Goal: Task Accomplishment & Management: Use online tool/utility

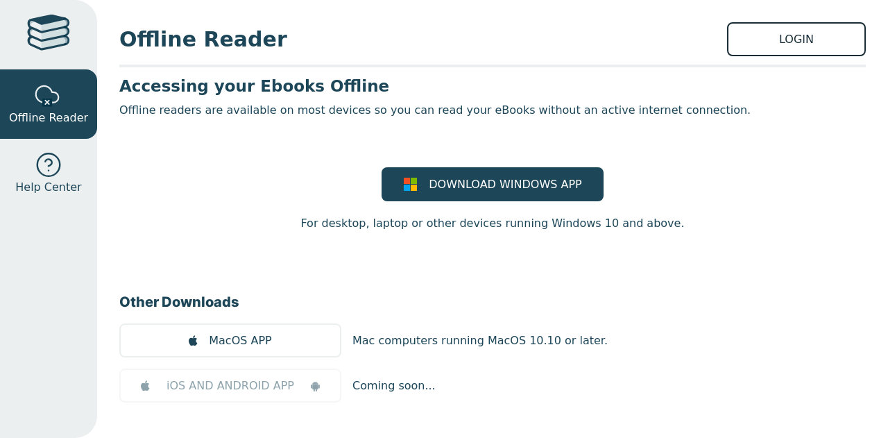
click at [776, 37] on link "LOGIN" at bounding box center [796, 39] width 139 height 34
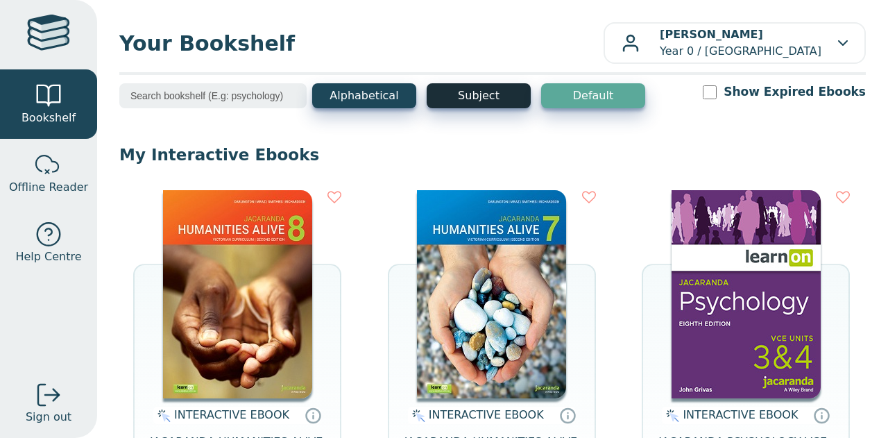
click at [486, 94] on button "Subject" at bounding box center [479, 95] width 104 height 25
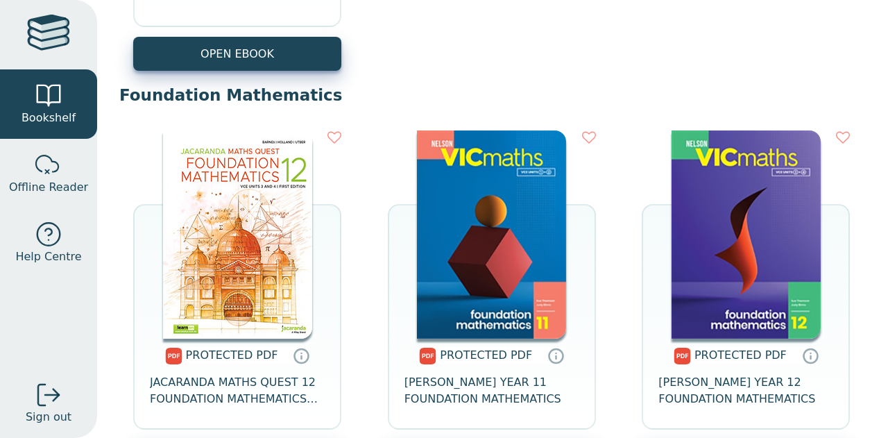
scroll to position [3963, 0]
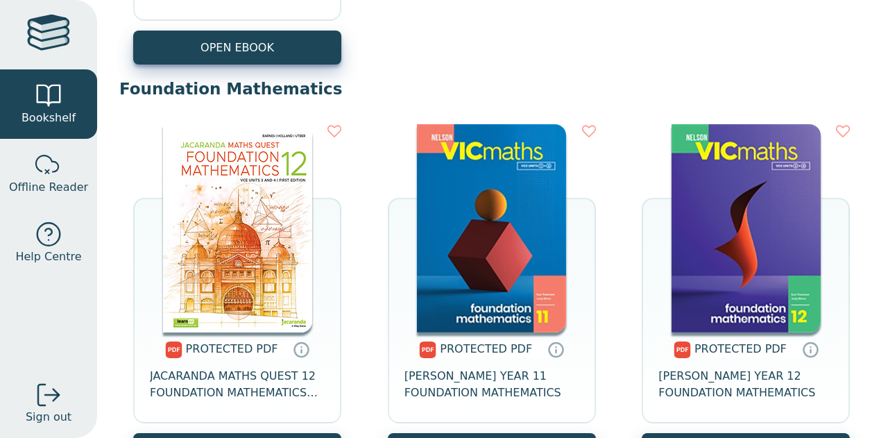
click at [255, 218] on img at bounding box center [237, 228] width 149 height 208
click at [226, 266] on img at bounding box center [237, 228] width 149 height 208
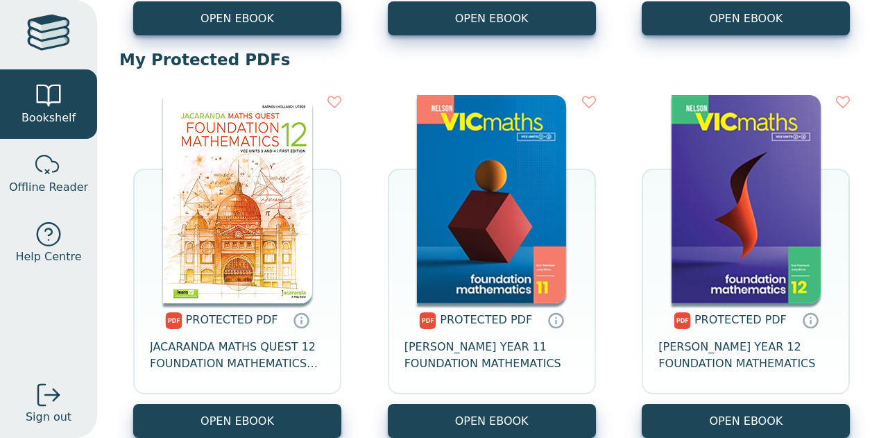
scroll to position [5690, 0]
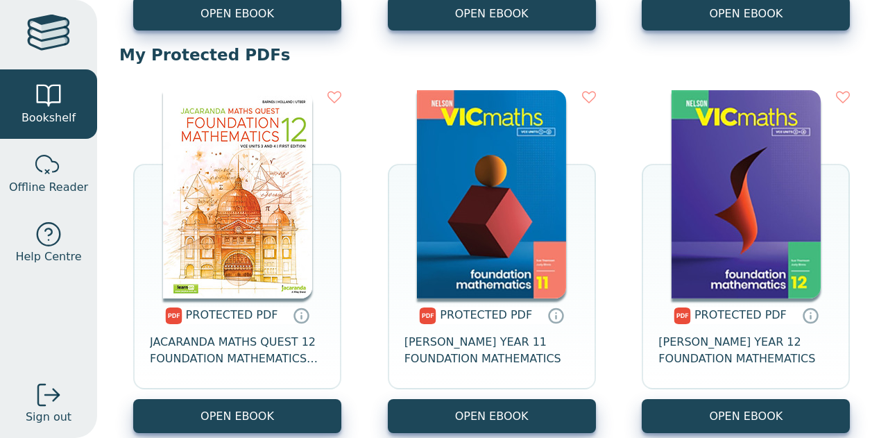
click at [228, 170] on img at bounding box center [237, 194] width 149 height 208
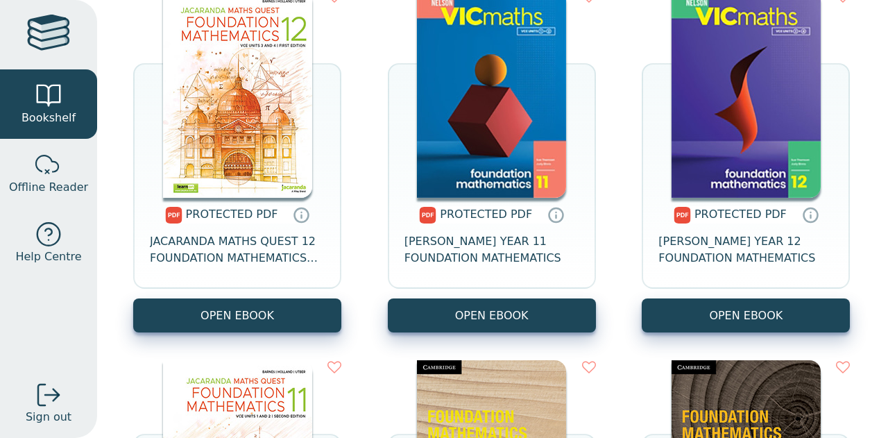
scroll to position [5792, 0]
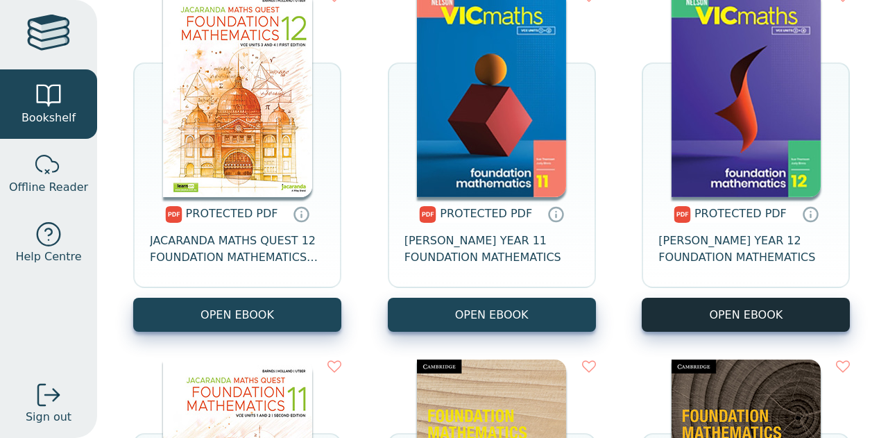
click at [729, 313] on link "OPEN EBOOK" at bounding box center [746, 315] width 208 height 34
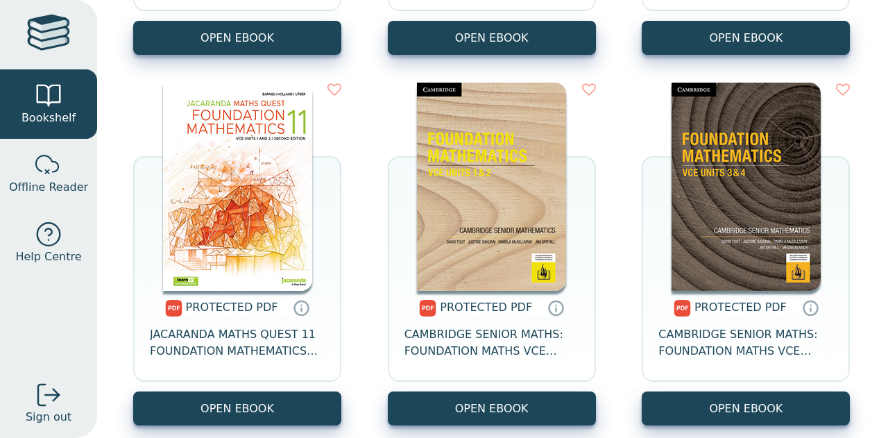
scroll to position [6074, 0]
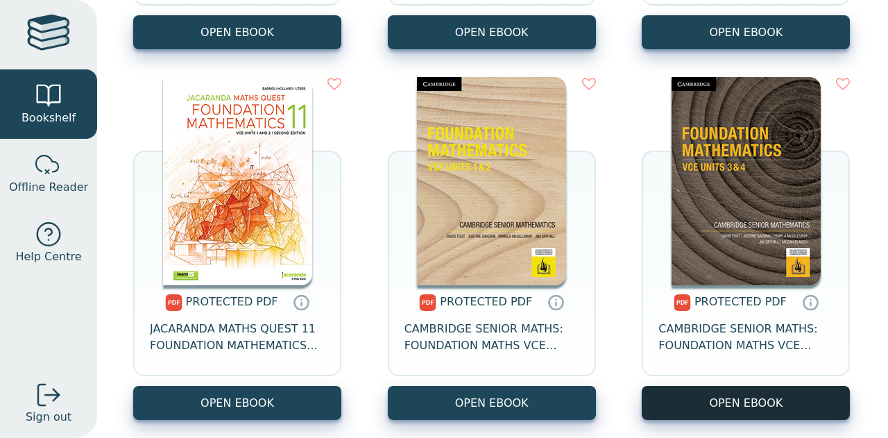
click at [731, 399] on link "OPEN EBOOK" at bounding box center [746, 403] width 208 height 34
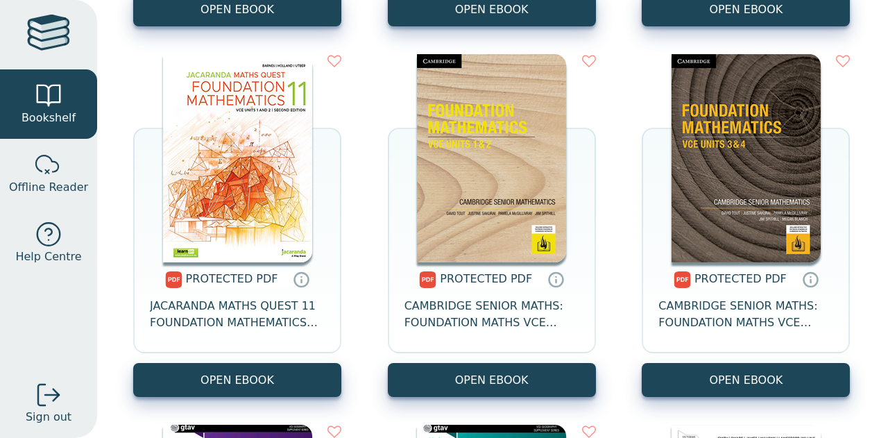
scroll to position [6096, 0]
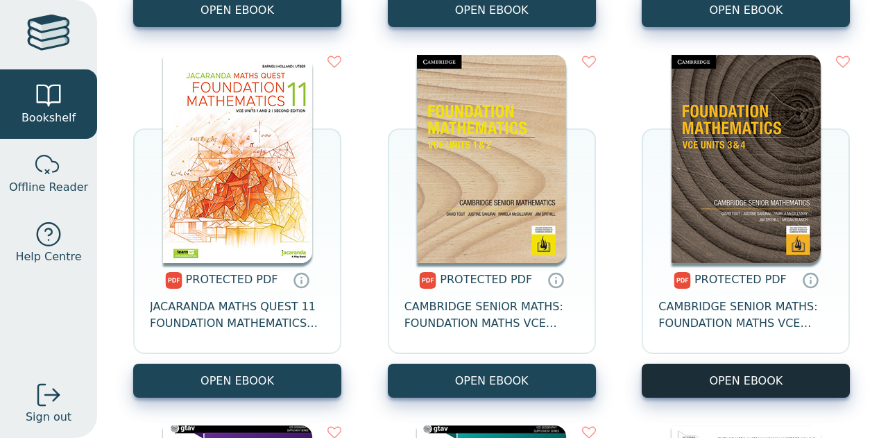
click at [717, 387] on link "OPEN EBOOK" at bounding box center [746, 381] width 208 height 34
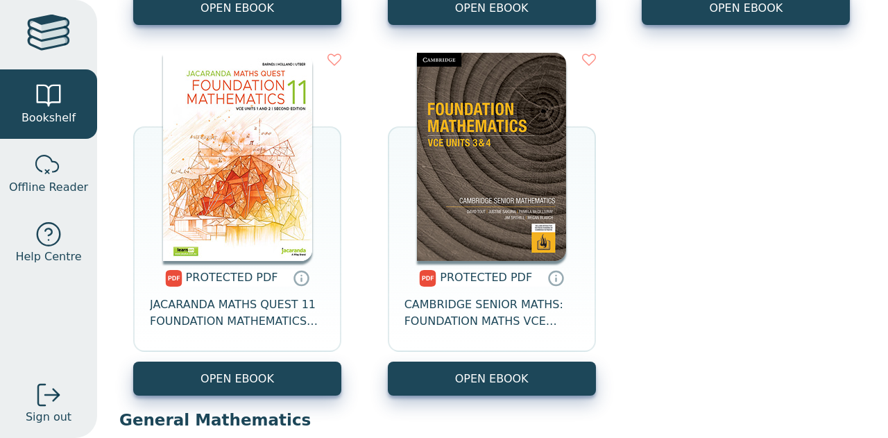
scroll to position [4411, 0]
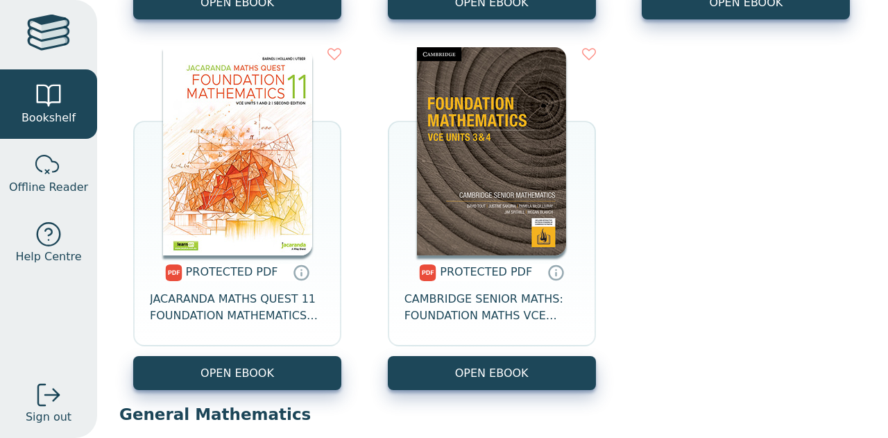
click at [545, 178] on img at bounding box center [491, 151] width 149 height 208
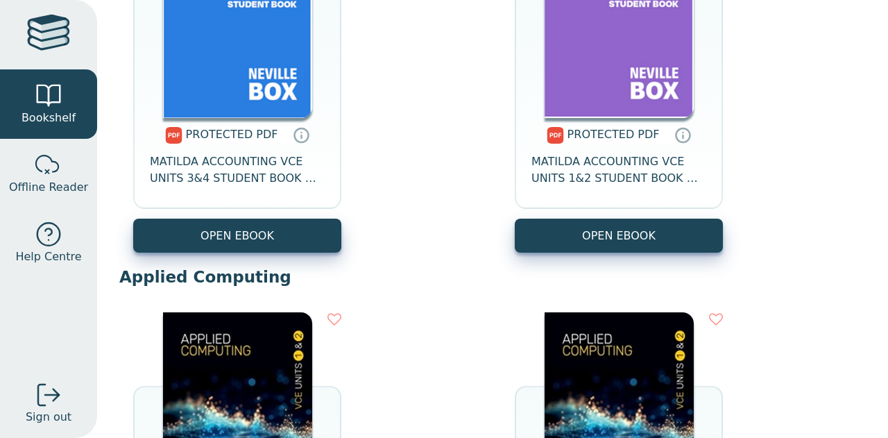
scroll to position [0, 0]
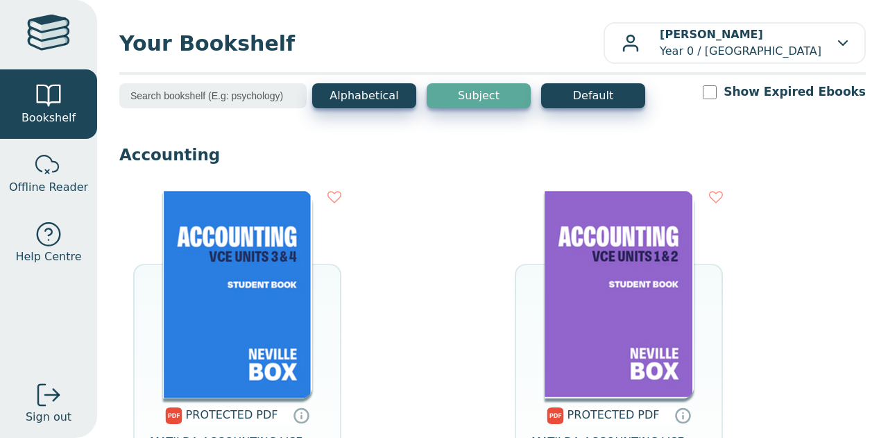
click at [185, 96] on input "search" at bounding box center [212, 95] width 187 height 25
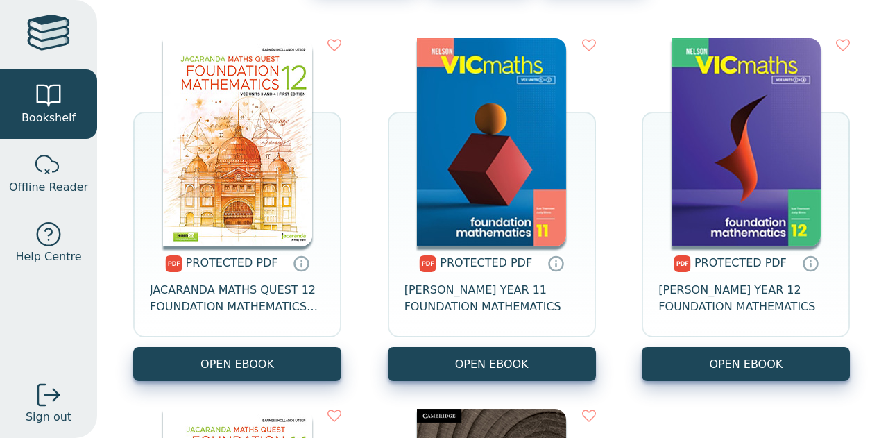
scroll to position [119, 0]
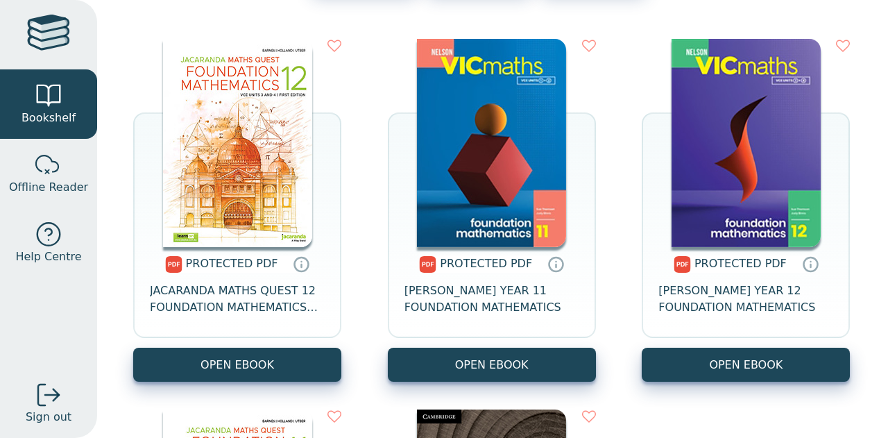
type input "foundation"
click at [497, 142] on img at bounding box center [491, 143] width 149 height 208
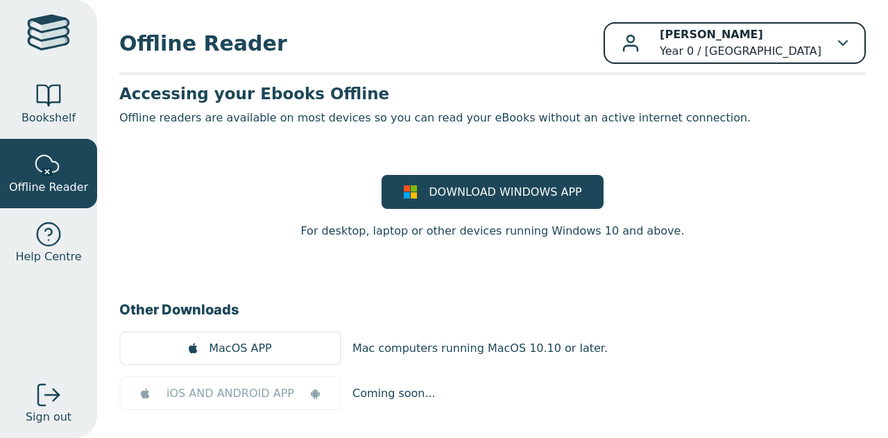
click at [706, 48] on p "[PERSON_NAME] Year 0 / [GEOGRAPHIC_DATA]" at bounding box center [741, 42] width 162 height 33
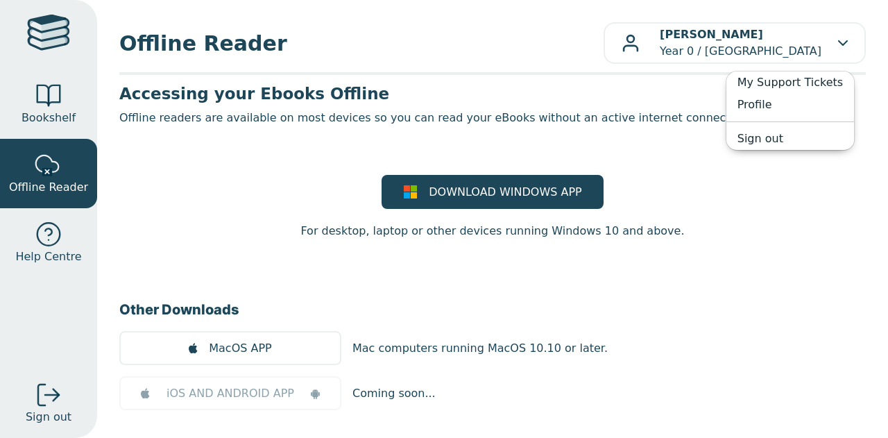
click at [691, 172] on main1 "Accessing your Ebooks Offline Offline readers are available on most devices so …" at bounding box center [492, 329] width 747 height 492
click at [51, 114] on span "Bookshelf" at bounding box center [49, 118] width 54 height 17
click at [51, 119] on span "Bookshelf" at bounding box center [49, 118] width 54 height 17
